Goal: Information Seeking & Learning: Check status

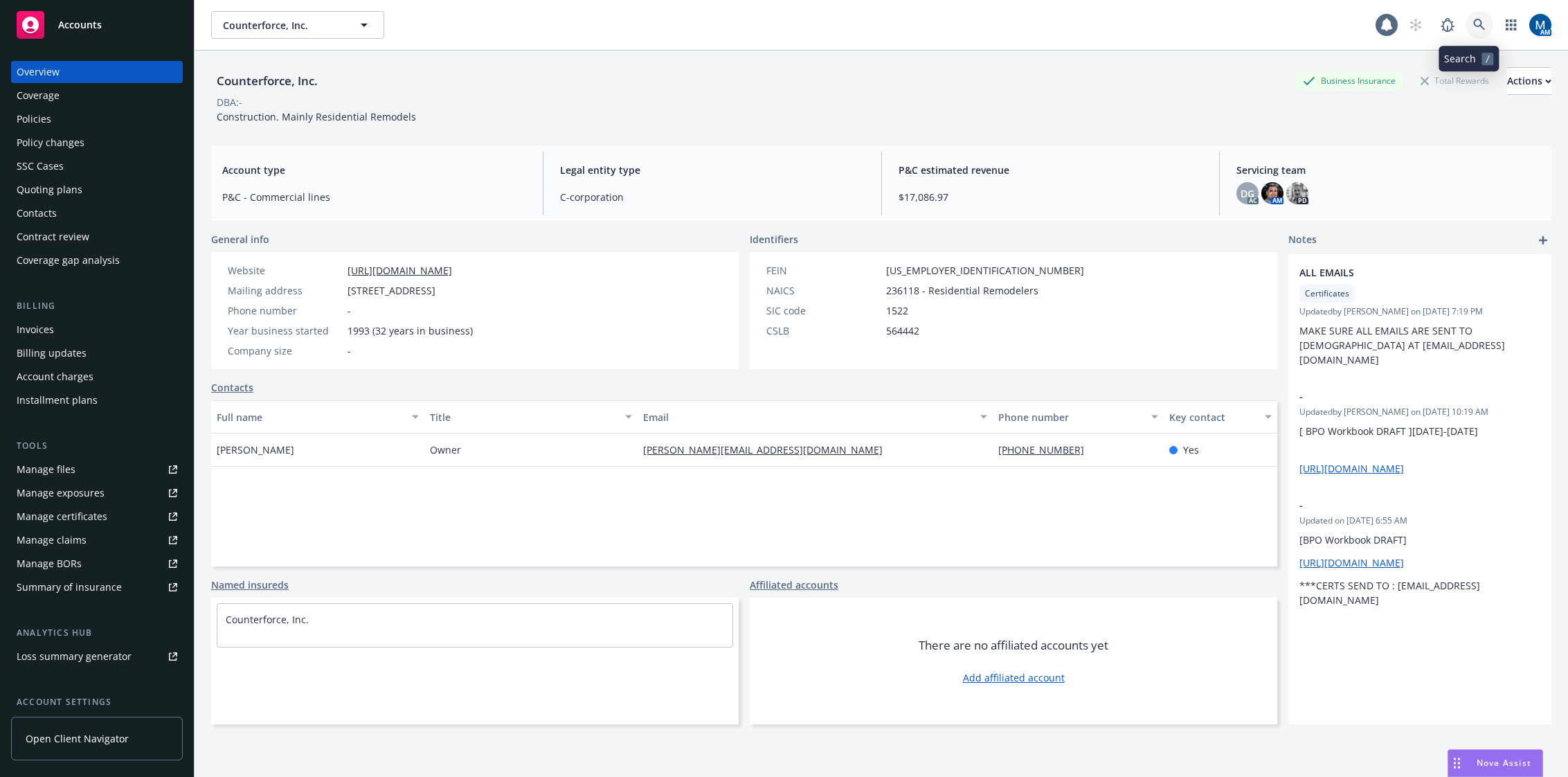
click at [1473, 23] on icon at bounding box center [1479, 24] width 12 height 12
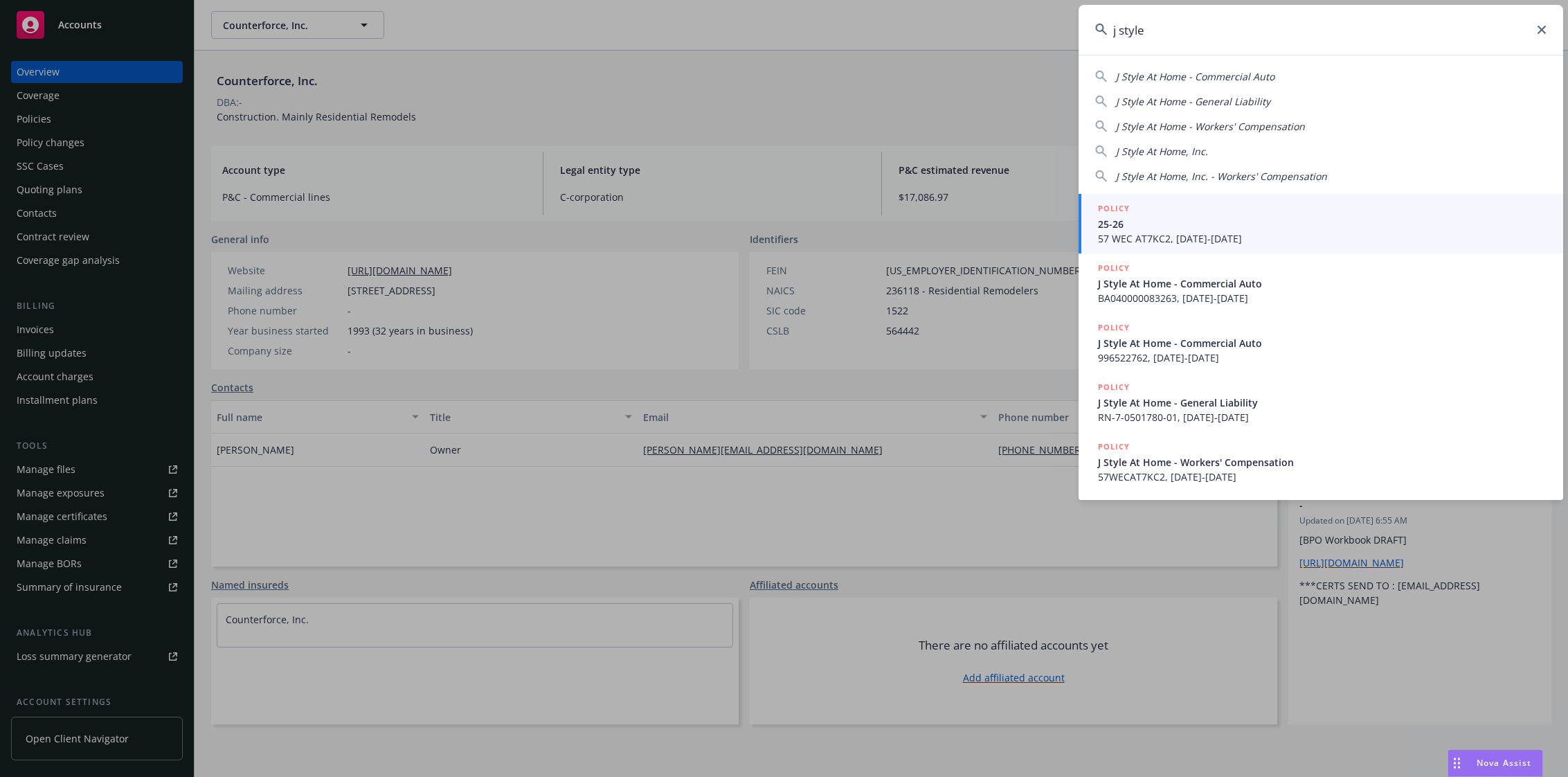
click at [1185, 159] on div "J Style At Home - Commercial Auto J Style At Home - General Liability J Style A…" at bounding box center [1321, 124] width 485 height 120
click at [1188, 152] on span "J Style At Home, Inc." at bounding box center [1162, 151] width 92 height 13
type input "J Style At Home, Inc."
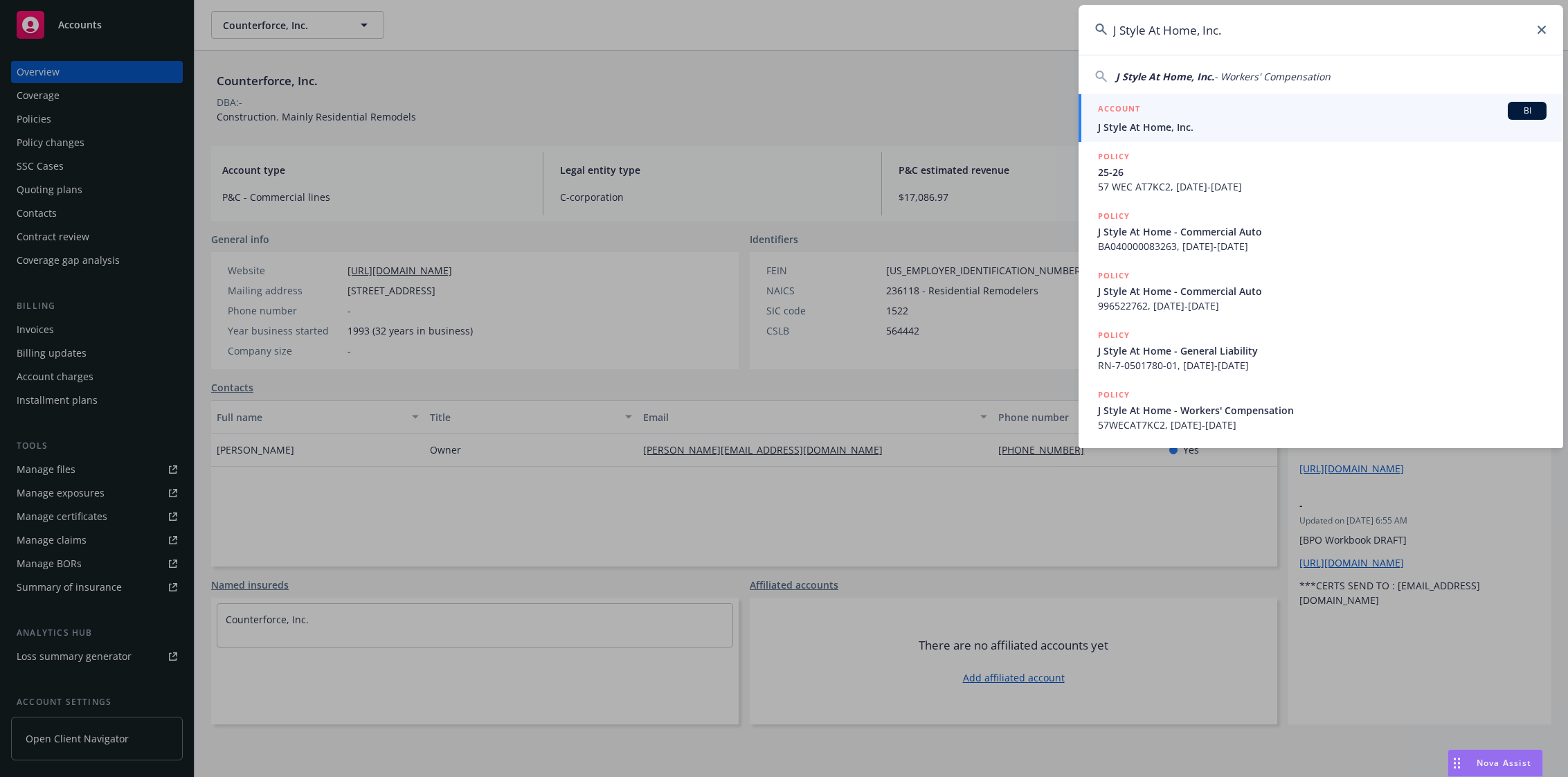
click at [1181, 112] on div "ACCOUNT BI" at bounding box center [1322, 111] width 449 height 18
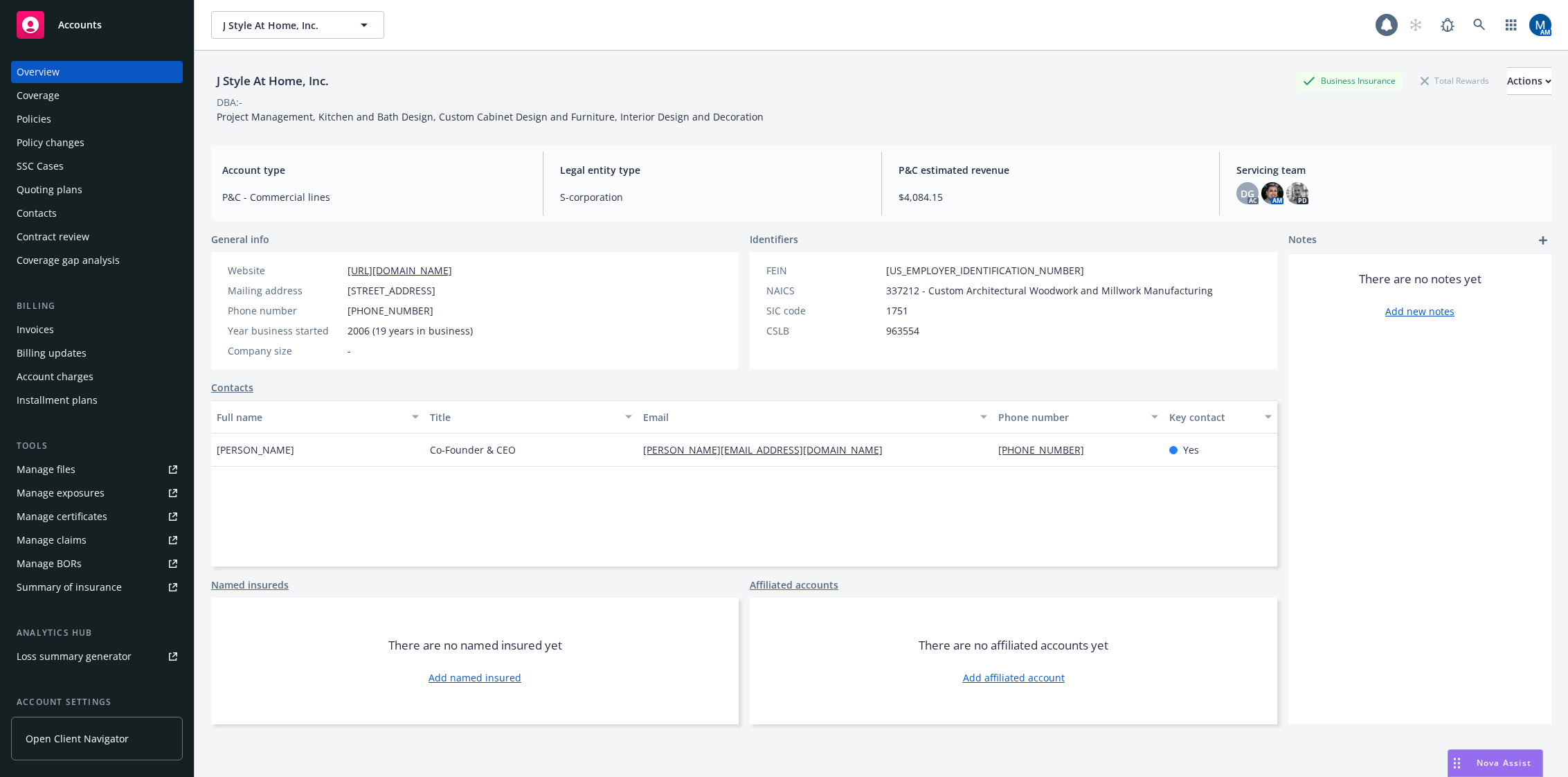
click at [123, 118] on div "Policies" at bounding box center [97, 119] width 161 height 22
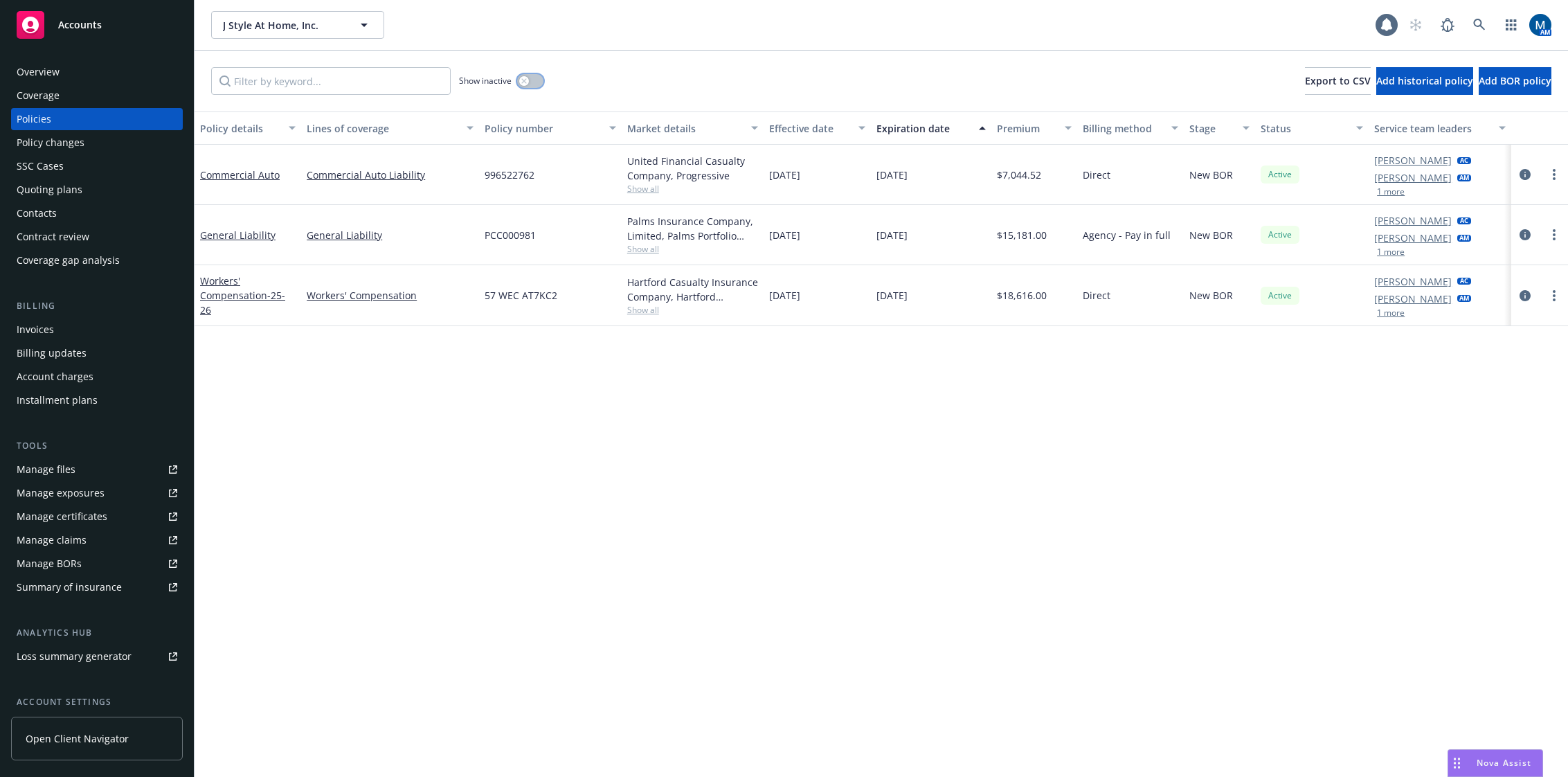
click at [540, 80] on button "button" at bounding box center [530, 81] width 26 height 14
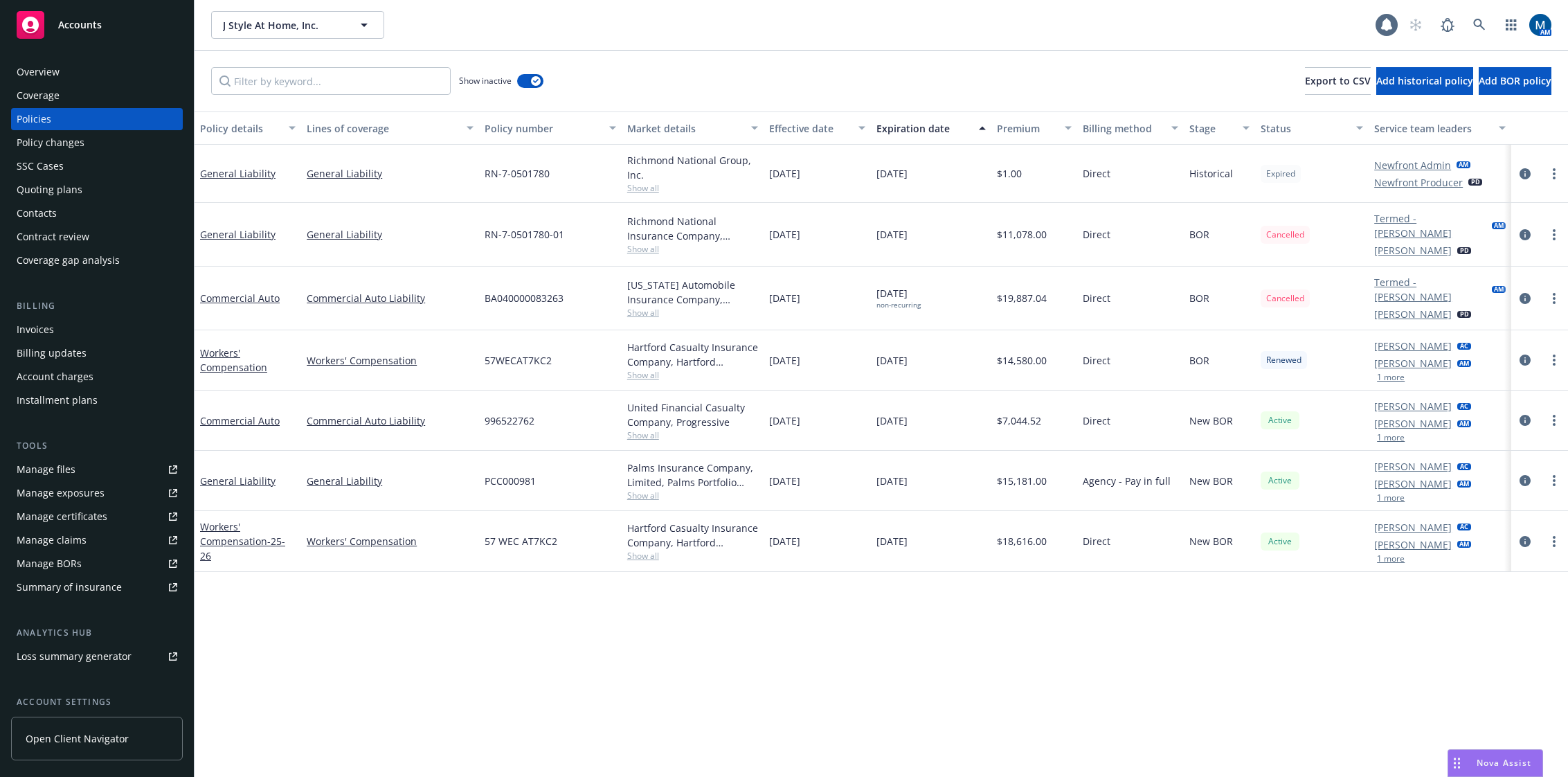
click at [646, 557] on span "Show all" at bounding box center [693, 555] width 131 height 12
click at [855, 599] on div "Policy details Lines of coverage Policy number Market details Effective date Ex…" at bounding box center [881, 444] width 1374 height 665
click at [529, 85] on button "button" at bounding box center [530, 81] width 26 height 14
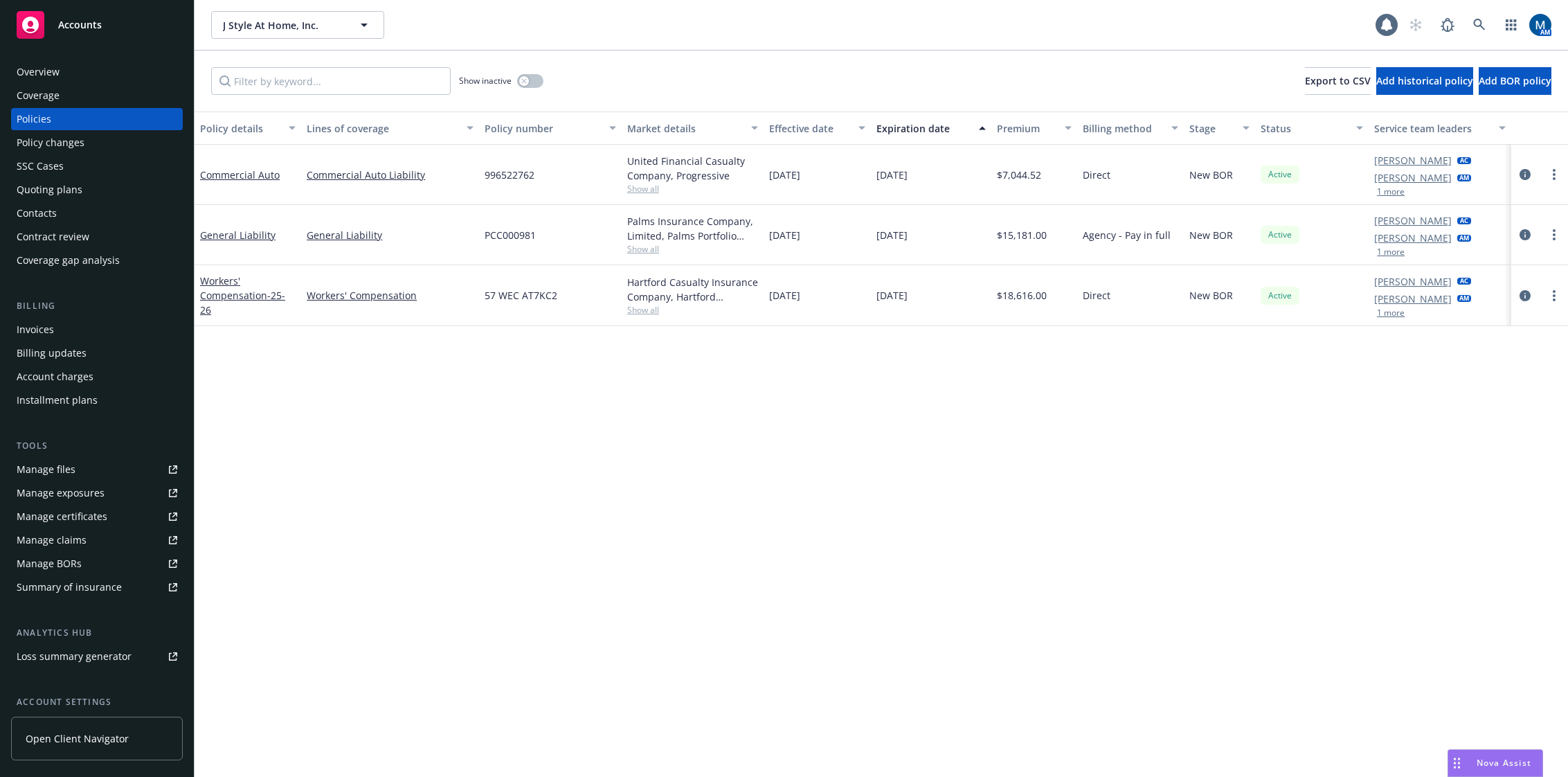
click at [88, 70] on div "Overview" at bounding box center [97, 71] width 161 height 22
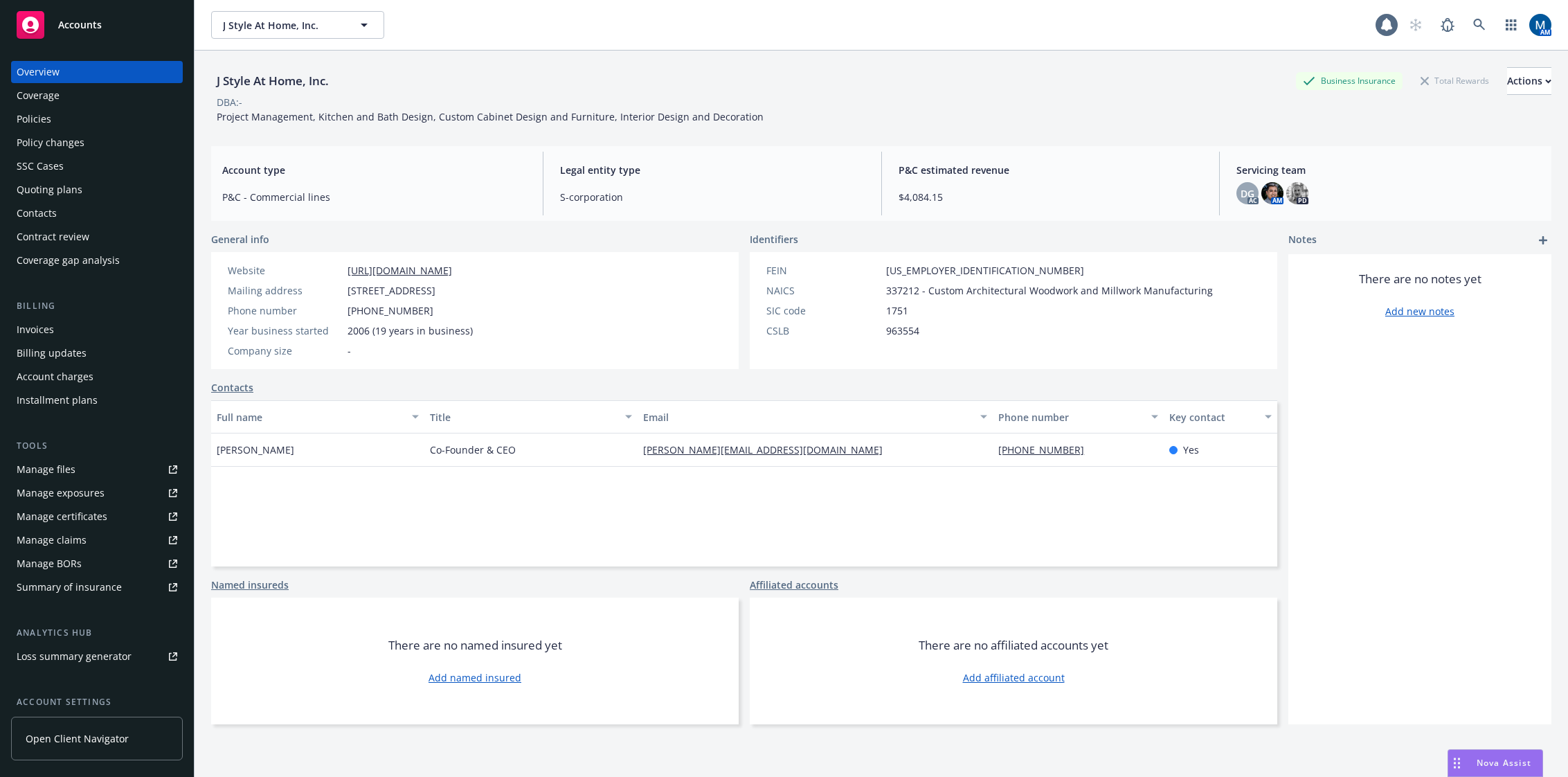
click at [719, 113] on span "Project Management, Kitchen and Bath Design, Custom Cabinet Design and Furnitur…" at bounding box center [490, 116] width 547 height 13
